Goal: Task Accomplishment & Management: Manage account settings

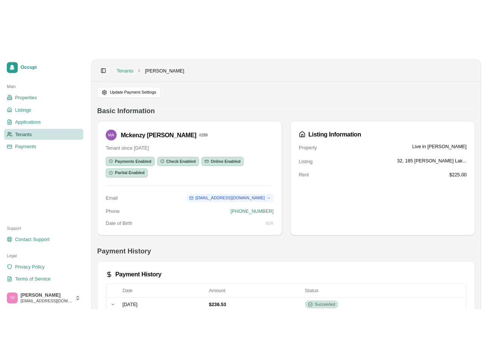
scroll to position [126, 0]
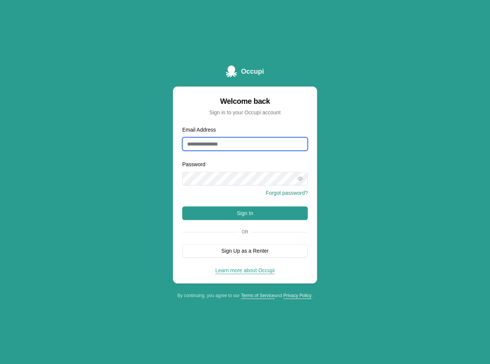
click at [246, 144] on input "Email Address" at bounding box center [245, 144] width 126 height 14
type input "**********"
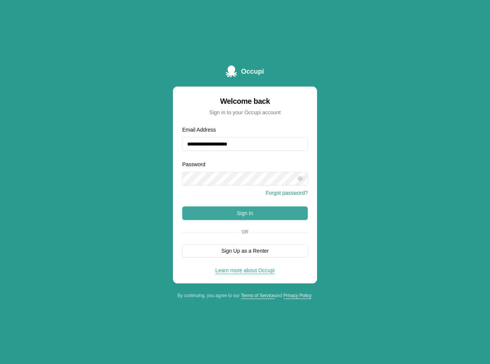
click at [254, 215] on button "Sign In" at bounding box center [245, 213] width 126 height 14
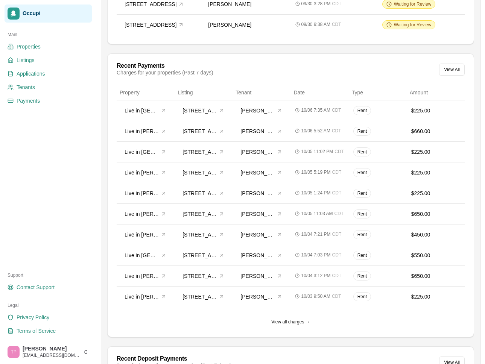
scroll to position [208, 0]
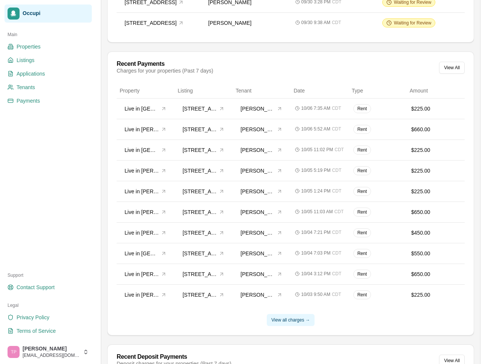
click at [296, 323] on button "View all charges →" at bounding box center [291, 320] width 48 height 12
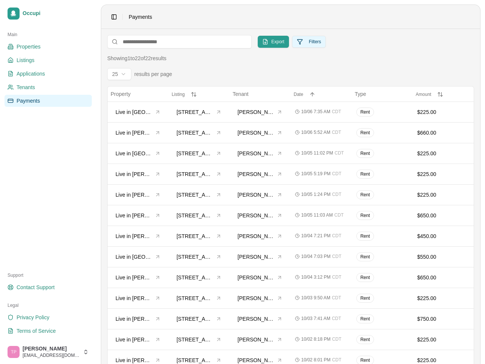
click at [316, 42] on button "Filters" at bounding box center [309, 42] width 34 height 12
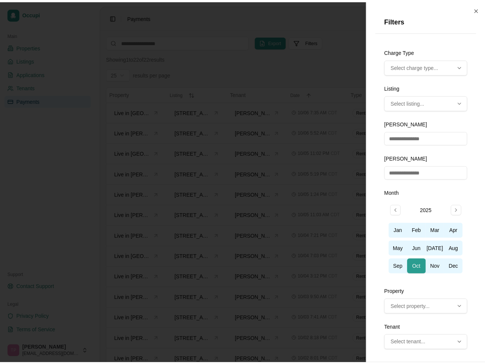
scroll to position [5, 0]
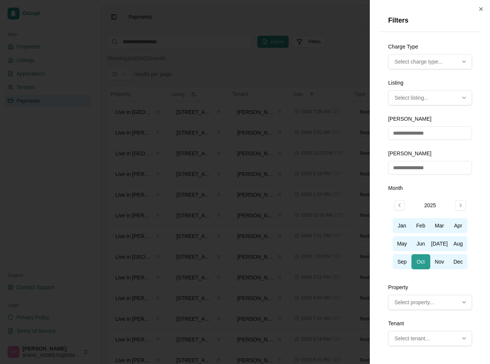
click at [449, 196] on div "2025 Jan Feb Mar Apr May Jun Jul Aug Sep Oct Nov Dec" at bounding box center [430, 235] width 84 height 78
click at [481, 9] on icon "button" at bounding box center [481, 9] width 3 height 3
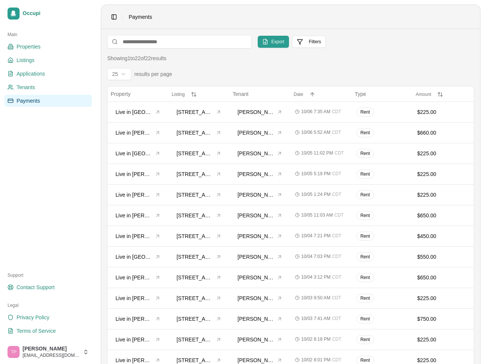
click at [127, 77] on html "Occupi Main Properties Listings Applications Tenants Payments Support Contact S…" at bounding box center [242, 182] width 485 height 364
click at [270, 43] on button "Export" at bounding box center [273, 42] width 31 height 12
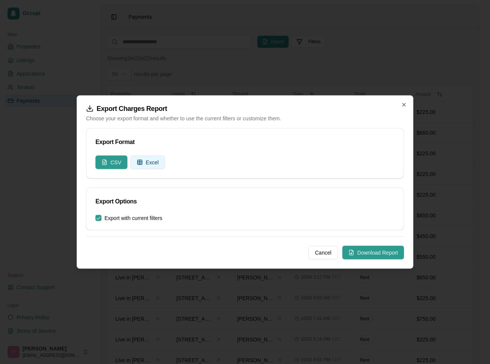
click at [152, 167] on button "Excel" at bounding box center [147, 163] width 35 height 14
click at [397, 254] on button "Download Report" at bounding box center [374, 253] width 62 height 14
